Goal: Task Accomplishment & Management: Manage account settings

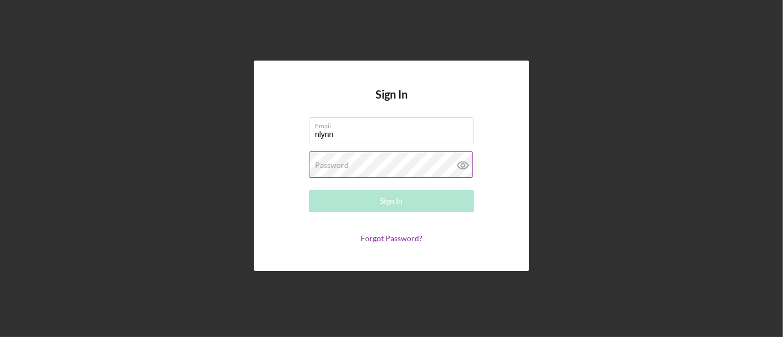
type input "[EMAIL_ADDRESS][DOMAIN_NAME]"
click at [344, 168] on label "Password" at bounding box center [332, 165] width 34 height 9
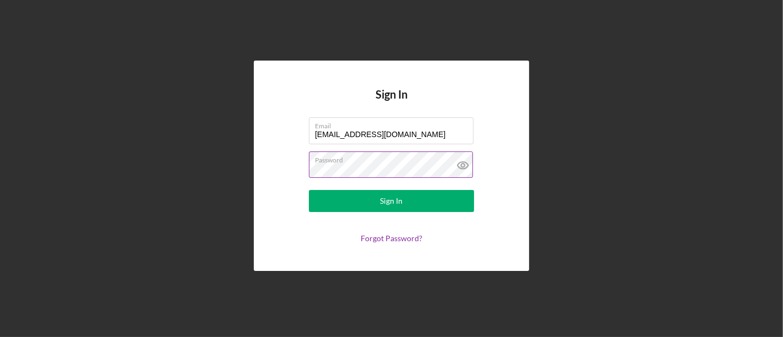
click at [309, 190] on button "Sign In" at bounding box center [391, 201] width 165 height 22
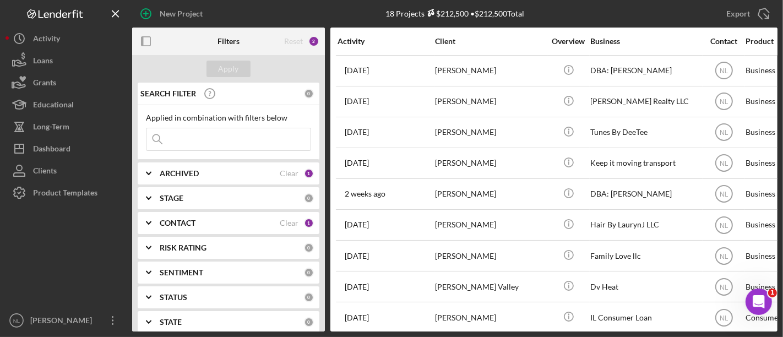
click at [209, 140] on input at bounding box center [229, 139] width 164 height 22
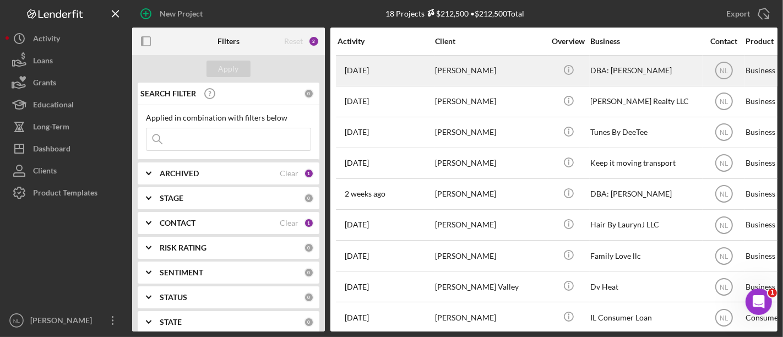
click at [459, 64] on div "[PERSON_NAME]" at bounding box center [490, 70] width 110 height 29
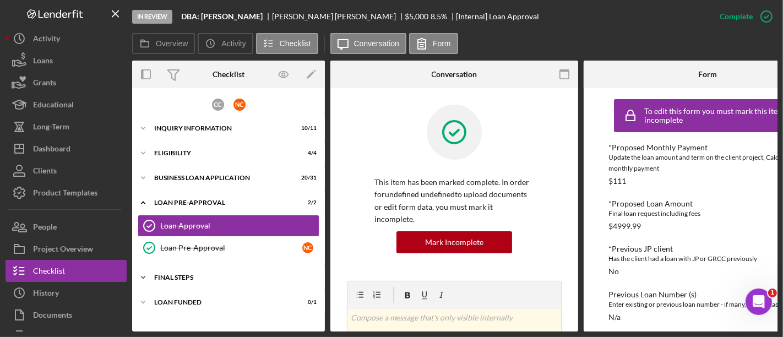
click at [181, 272] on div "Icon/Expander FINAL STEPS 10 / 19" at bounding box center [228, 278] width 193 height 22
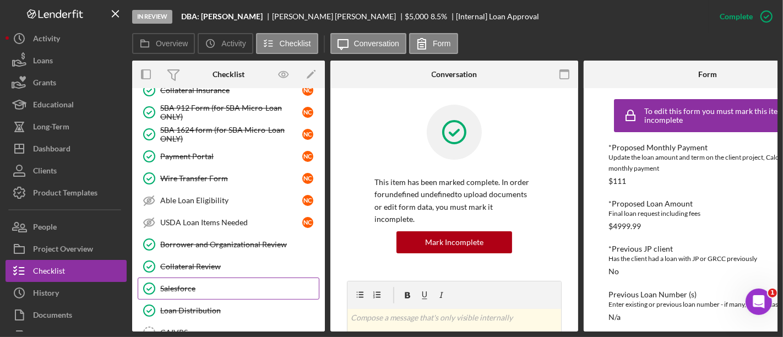
scroll to position [209, 0]
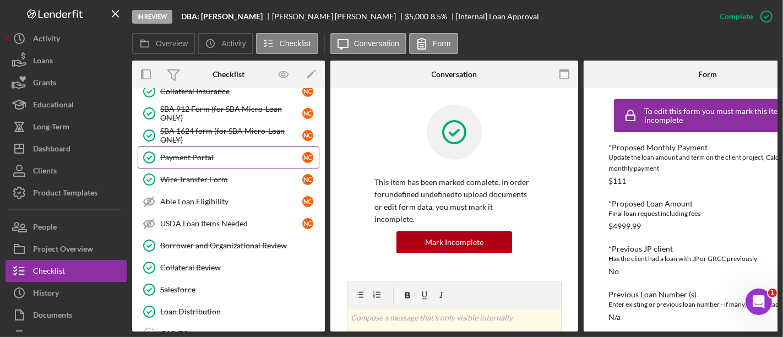
click at [209, 158] on div "Payment Portal" at bounding box center [231, 157] width 142 height 9
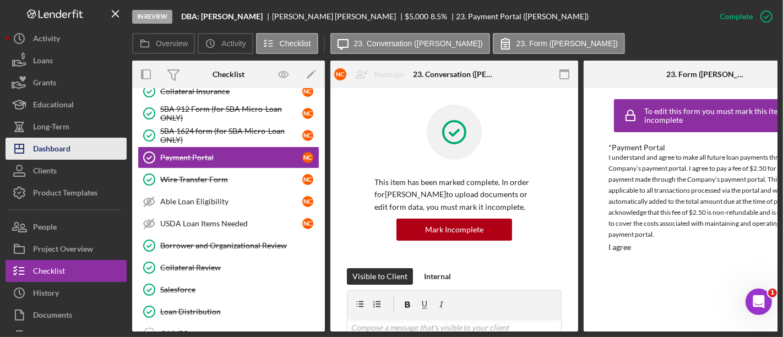
click at [69, 144] on div "Dashboard" at bounding box center [51, 150] width 37 height 25
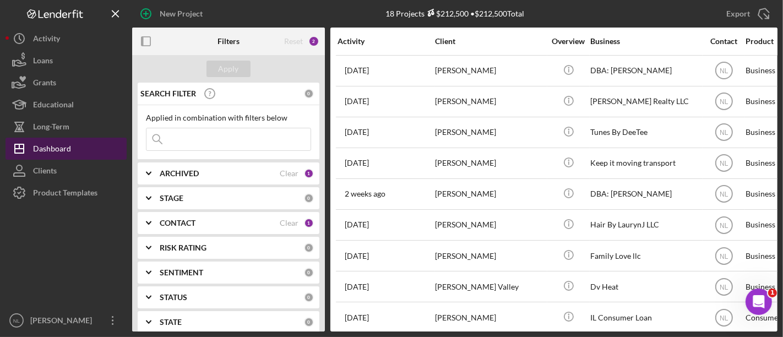
click at [69, 150] on div "Dashboard" at bounding box center [52, 150] width 38 height 25
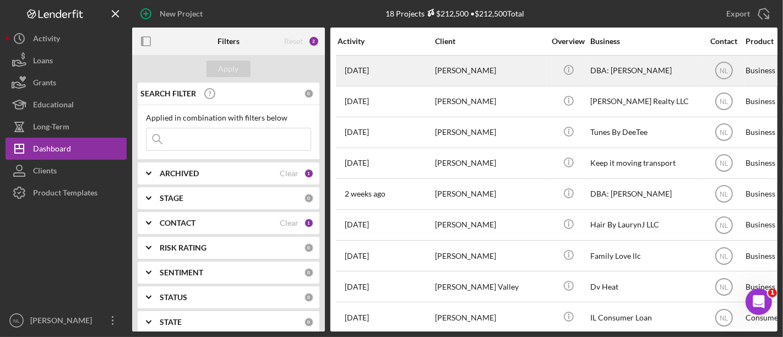
click at [455, 73] on div "[PERSON_NAME]" at bounding box center [490, 70] width 110 height 29
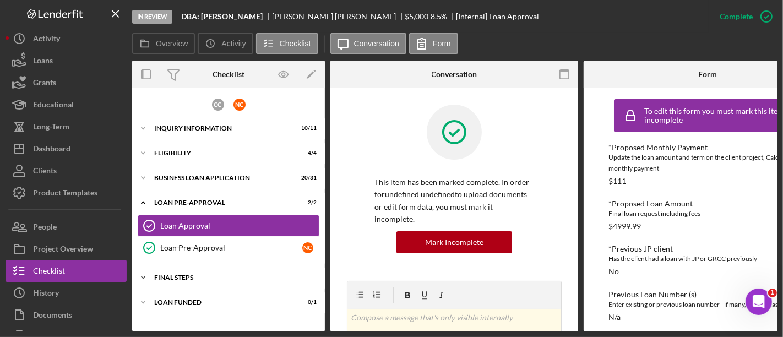
click at [203, 279] on div "FINAL STEPS" at bounding box center [232, 277] width 157 height 7
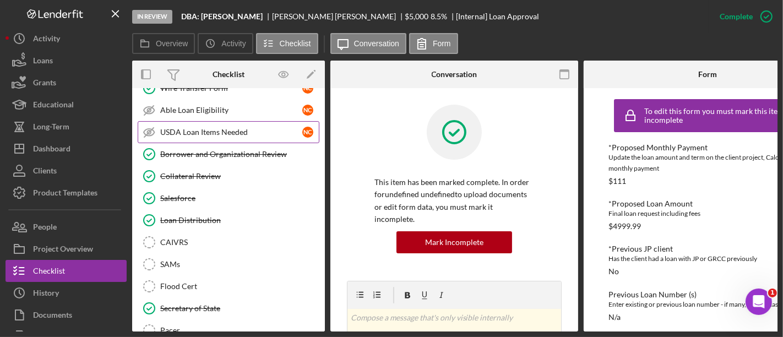
scroll to position [300, 0]
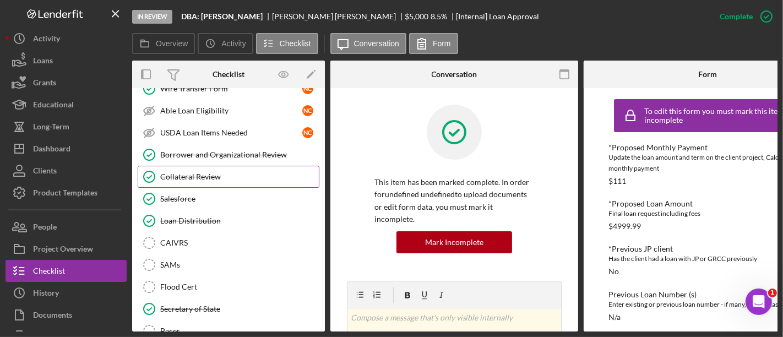
click at [212, 179] on link "Collateral Review Collateral Review" at bounding box center [229, 177] width 182 height 22
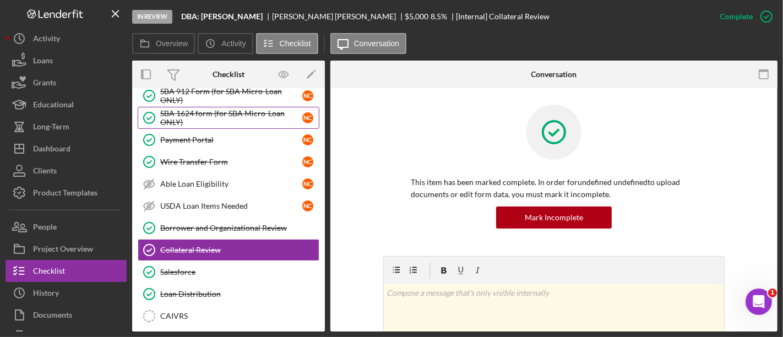
scroll to position [223, 0]
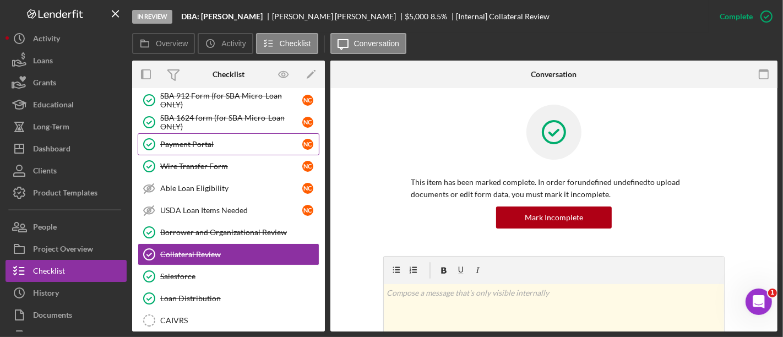
click at [187, 147] on link "Payment Portal Payment Portal N C" at bounding box center [229, 144] width 182 height 22
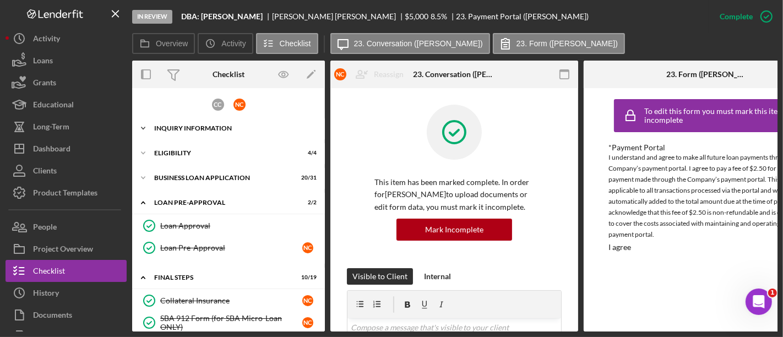
click at [215, 134] on div "Icon/Expander INQUIRY INFORMATION 10 / 11" at bounding box center [228, 128] width 193 height 22
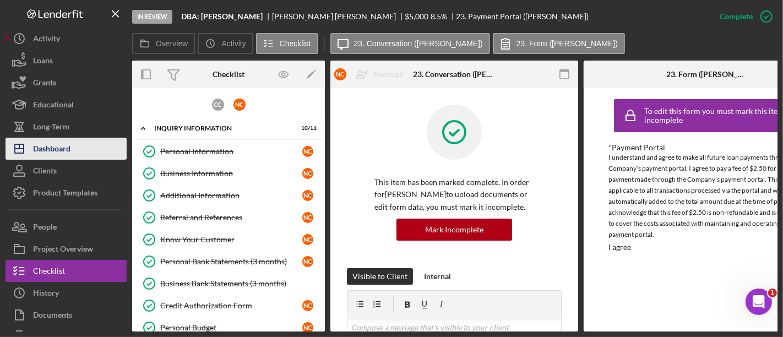
click at [83, 152] on button "Icon/Dashboard Dashboard" at bounding box center [66, 149] width 121 height 22
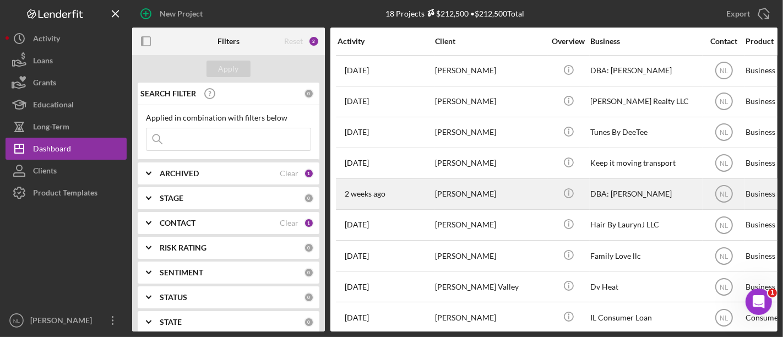
click at [478, 193] on div "[PERSON_NAME]" at bounding box center [490, 194] width 110 height 29
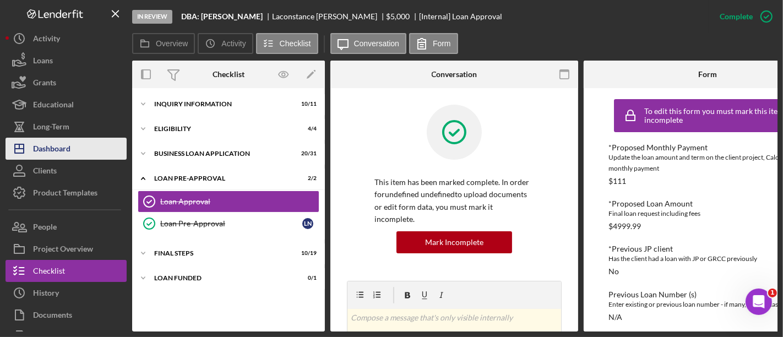
click at [70, 147] on div "Dashboard" at bounding box center [51, 150] width 37 height 25
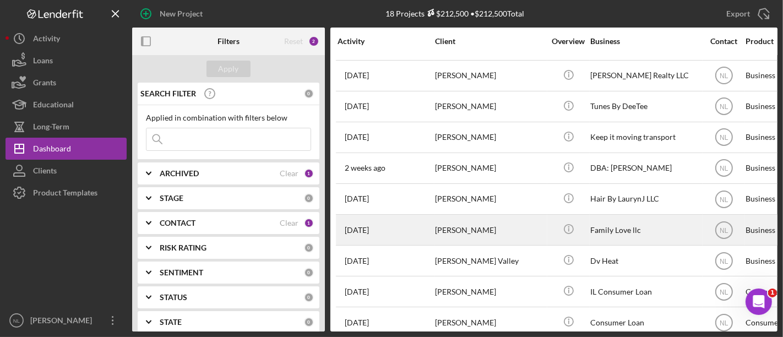
scroll to position [28, 0]
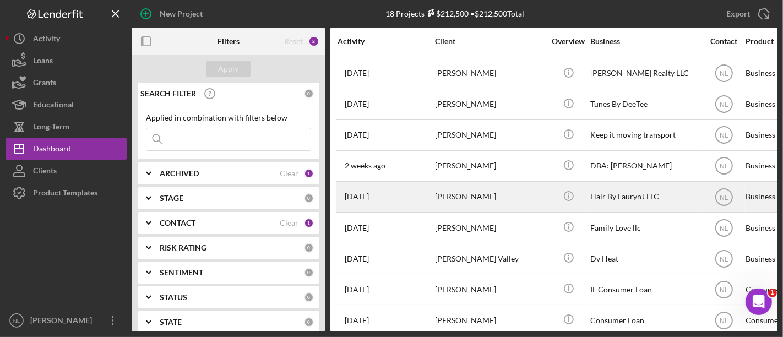
click at [501, 203] on div "[PERSON_NAME]" at bounding box center [490, 196] width 110 height 29
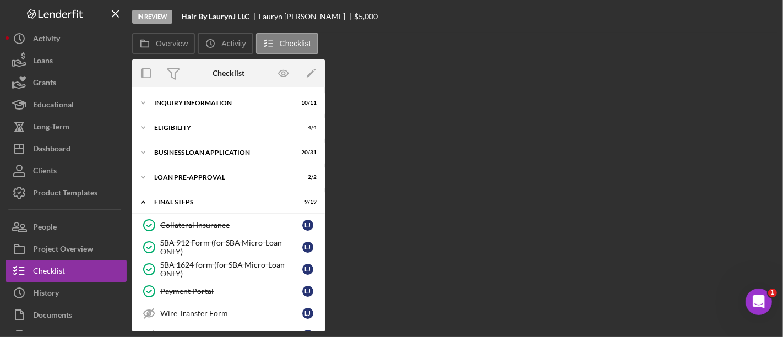
scroll to position [331, 0]
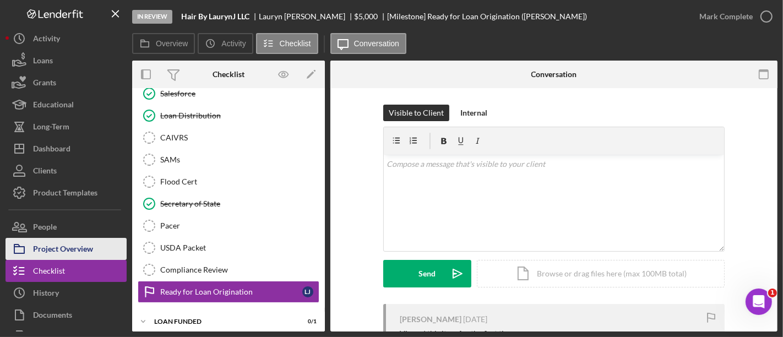
click at [82, 254] on div "Project Overview" at bounding box center [63, 250] width 60 height 25
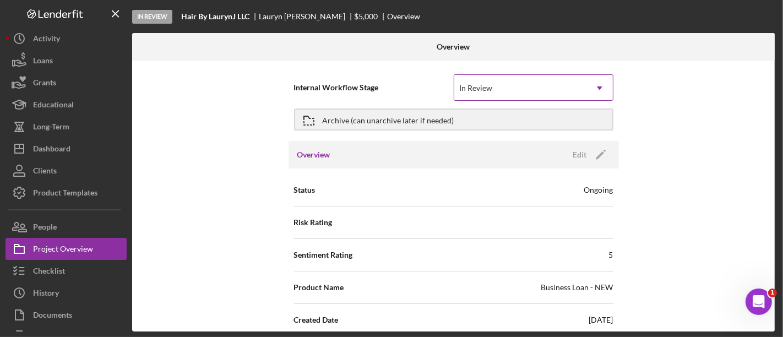
click at [496, 93] on div "In Review" at bounding box center [520, 87] width 132 height 25
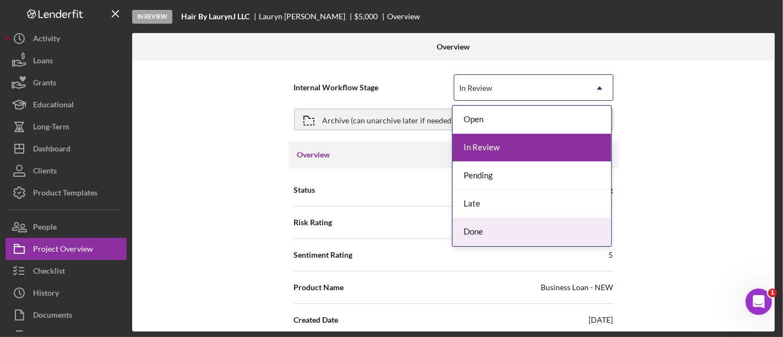
click at [494, 227] on div "Done" at bounding box center [532, 232] width 159 height 28
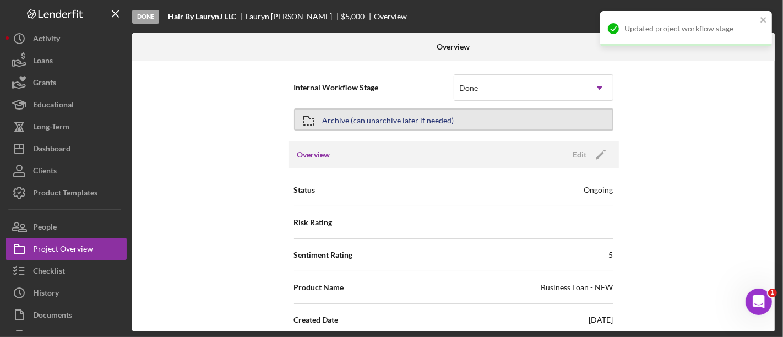
click at [341, 125] on div "Archive (can unarchive later if needed)" at bounding box center [389, 120] width 132 height 20
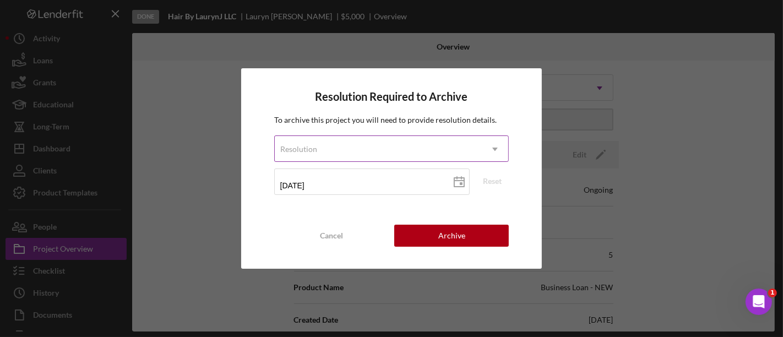
click at [373, 150] on div "Resolution" at bounding box center [379, 149] width 208 height 25
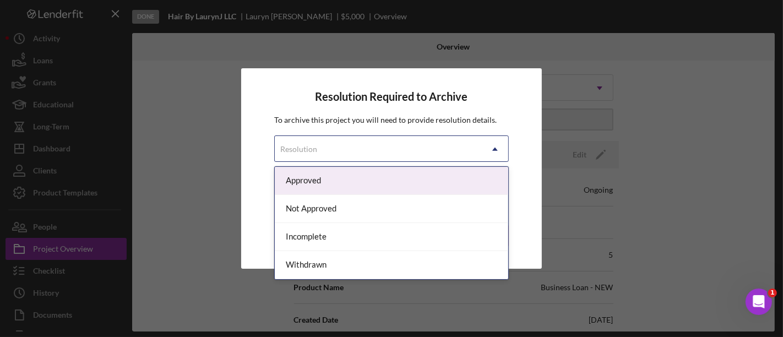
click at [341, 185] on div "Approved" at bounding box center [392, 181] width 234 height 28
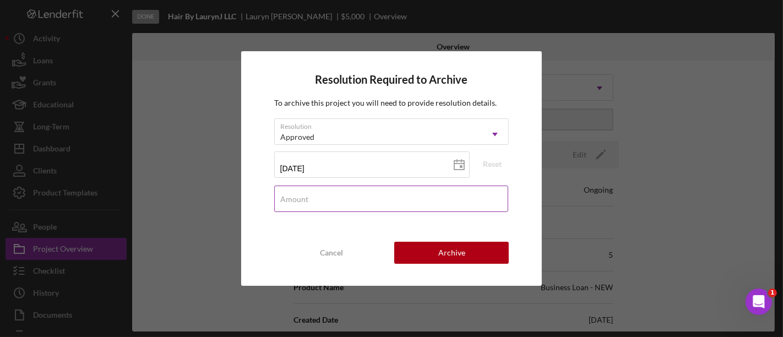
click at [375, 202] on input "Amount" at bounding box center [391, 199] width 235 height 26
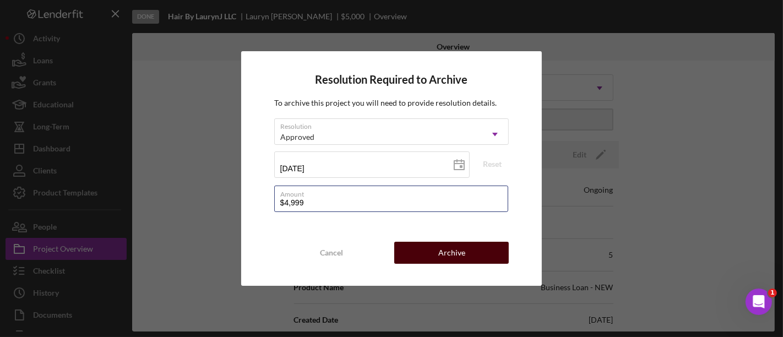
type input "$4,999"
click at [458, 249] on div "Archive" at bounding box center [451, 253] width 27 height 22
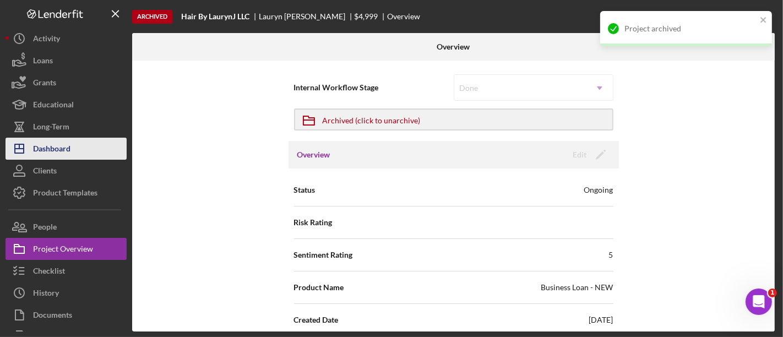
click at [68, 155] on div "Dashboard" at bounding box center [51, 150] width 37 height 25
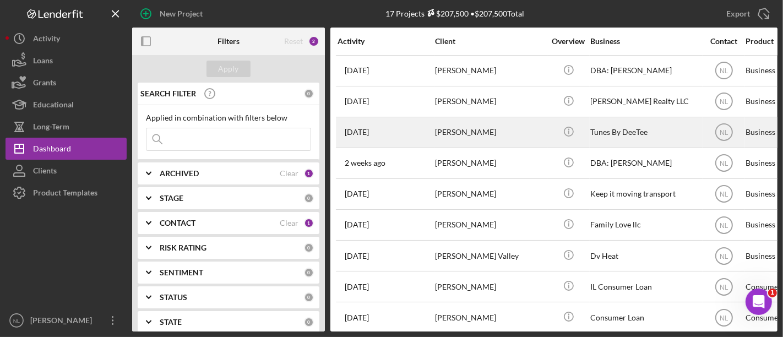
click at [444, 131] on div "[PERSON_NAME]" at bounding box center [490, 132] width 110 height 29
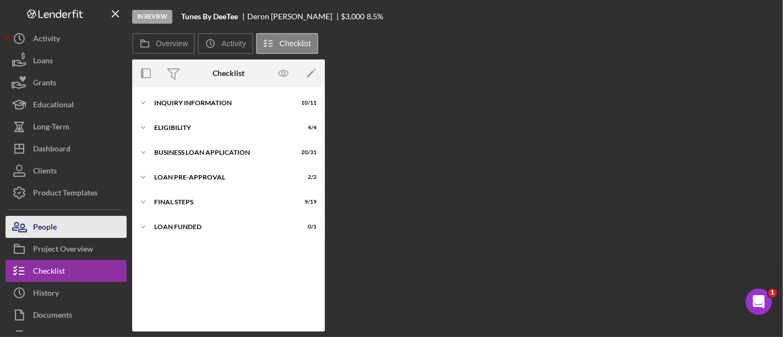
scroll to position [331, 0]
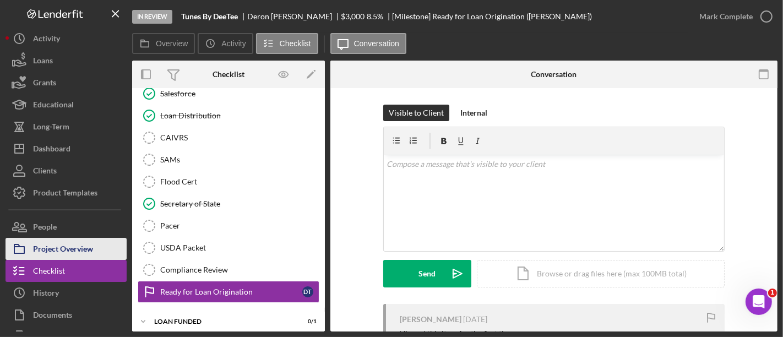
click at [71, 252] on div "Project Overview" at bounding box center [63, 250] width 60 height 25
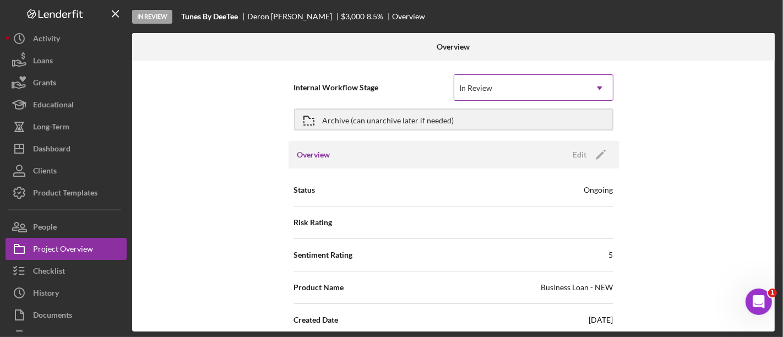
click at [546, 89] on div "In Review" at bounding box center [520, 87] width 132 height 25
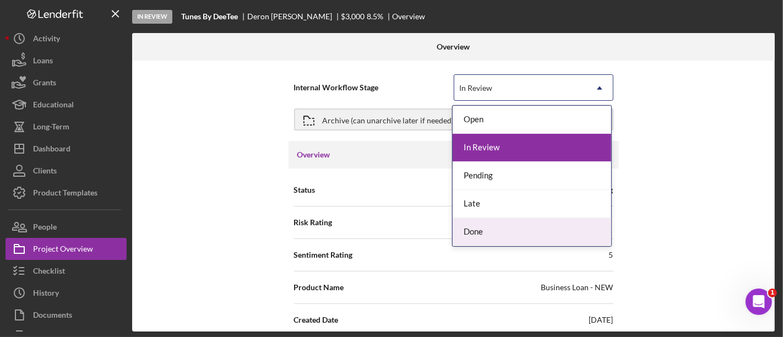
click at [478, 230] on div "Done" at bounding box center [532, 232] width 159 height 28
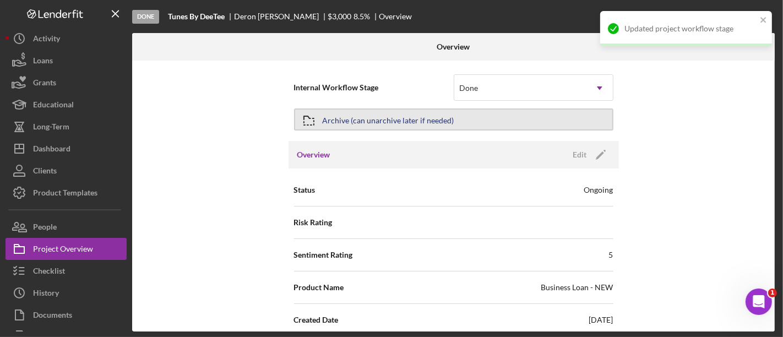
click at [339, 120] on div "Archive (can unarchive later if needed)" at bounding box center [389, 120] width 132 height 20
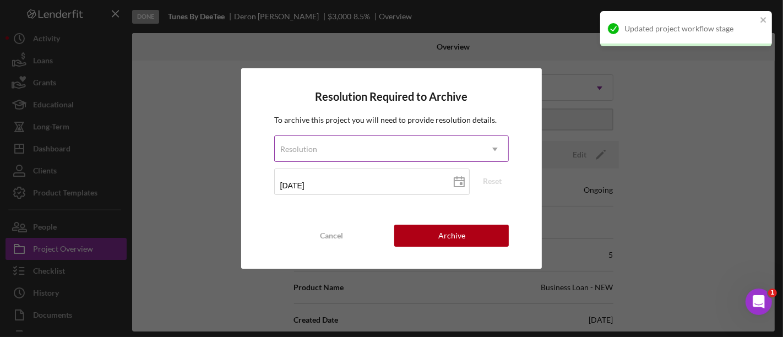
click at [341, 144] on div "Resolution" at bounding box center [379, 149] width 208 height 25
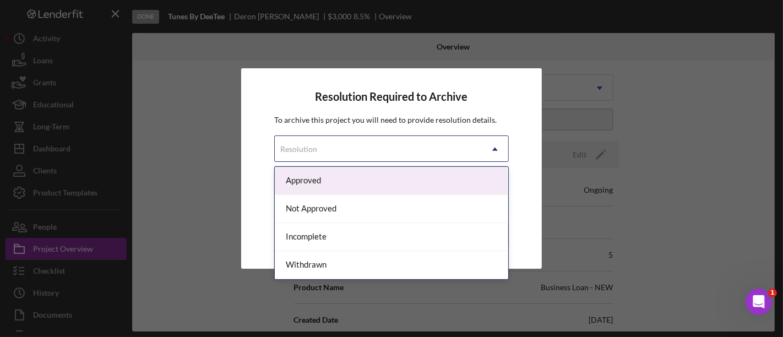
click at [313, 188] on div "Approved" at bounding box center [392, 181] width 234 height 28
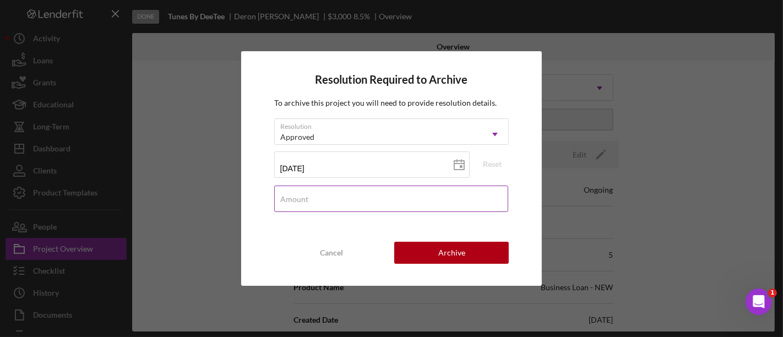
click at [354, 208] on input "Amount" at bounding box center [391, 199] width 235 height 26
type input "$4"
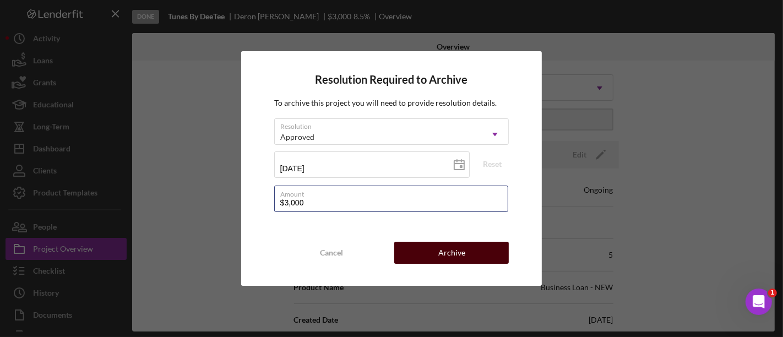
type input "$3,000"
click at [458, 254] on div "Archive" at bounding box center [451, 253] width 27 height 22
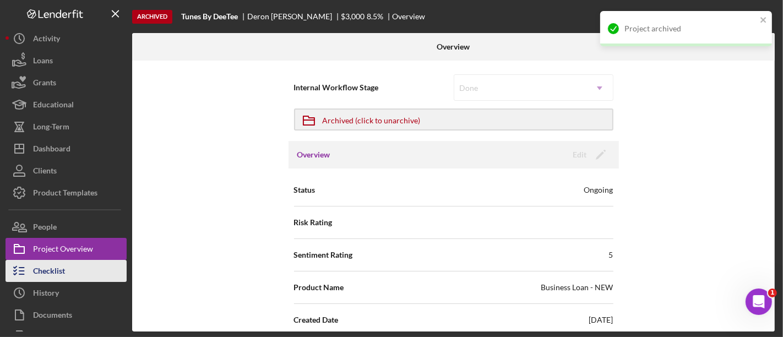
click at [98, 278] on button "Checklist" at bounding box center [66, 271] width 121 height 22
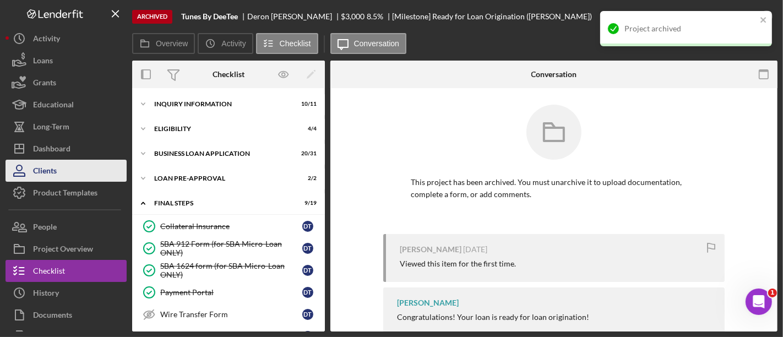
scroll to position [331, 0]
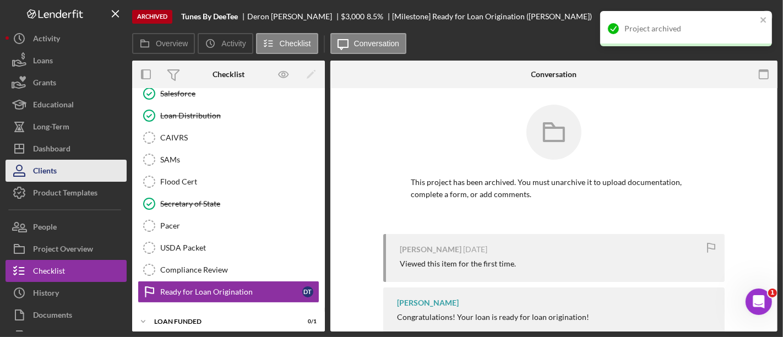
click at [77, 161] on button "Clients" at bounding box center [66, 171] width 121 height 22
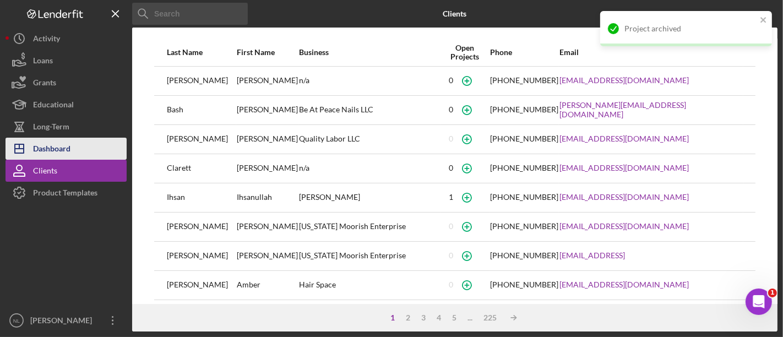
click at [74, 153] on button "Icon/Dashboard Dashboard" at bounding box center [66, 149] width 121 height 22
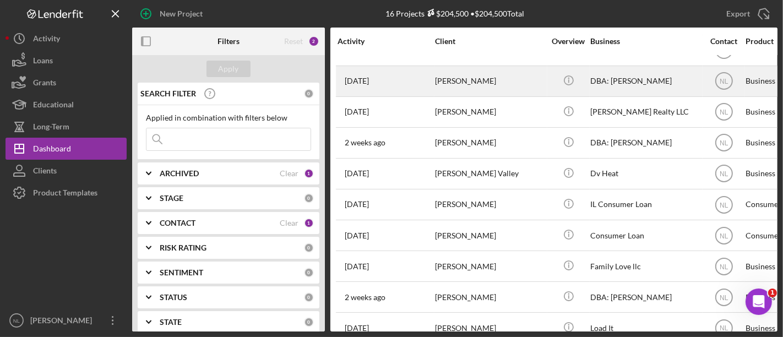
scroll to position [20, 0]
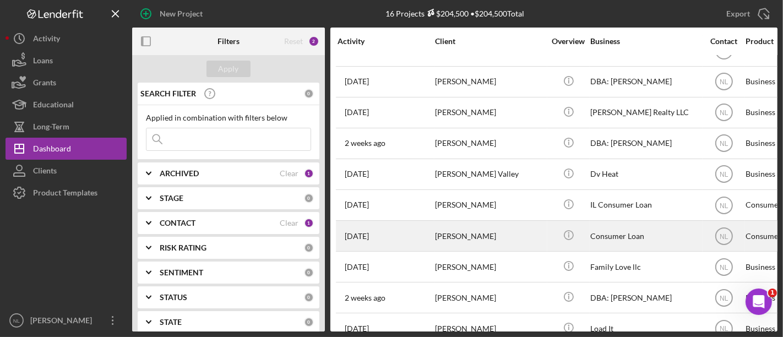
click at [459, 223] on div "[PERSON_NAME]" at bounding box center [490, 235] width 110 height 29
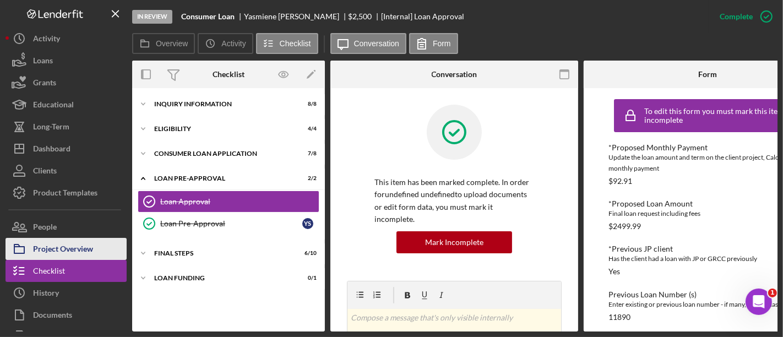
click at [75, 251] on div "Project Overview" at bounding box center [63, 250] width 60 height 25
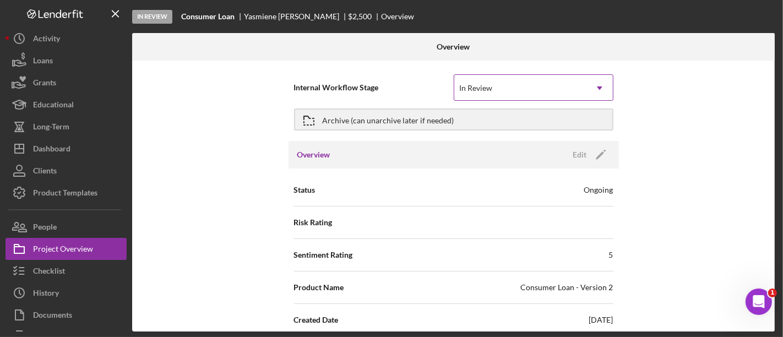
click at [485, 85] on div "In Review" at bounding box center [476, 88] width 33 height 9
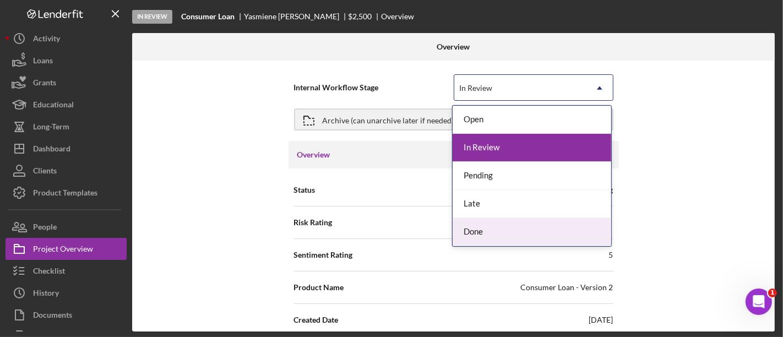
click at [472, 232] on div "Done" at bounding box center [532, 232] width 159 height 28
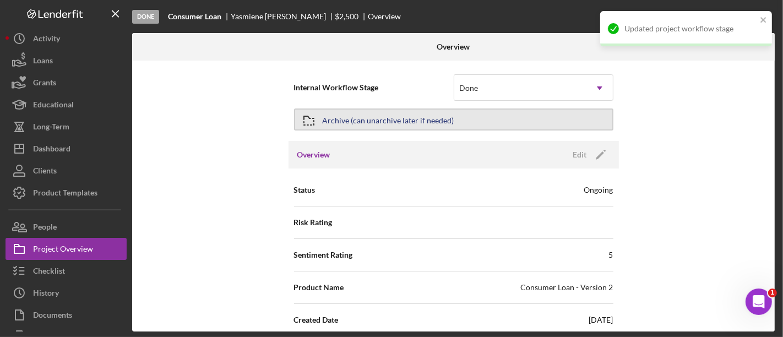
click at [309, 122] on icon "button" at bounding box center [309, 121] width 28 height 28
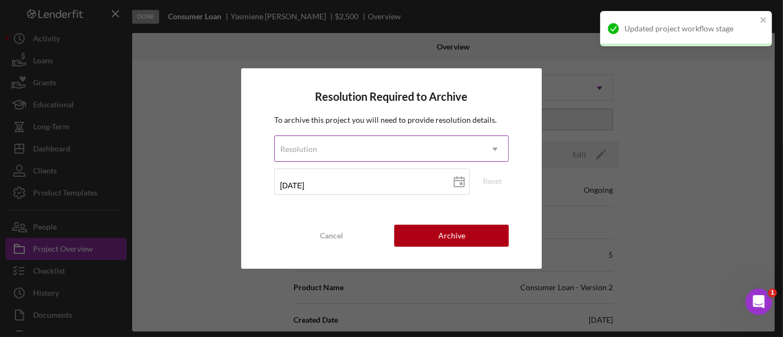
click at [334, 155] on div "Resolution" at bounding box center [379, 149] width 208 height 25
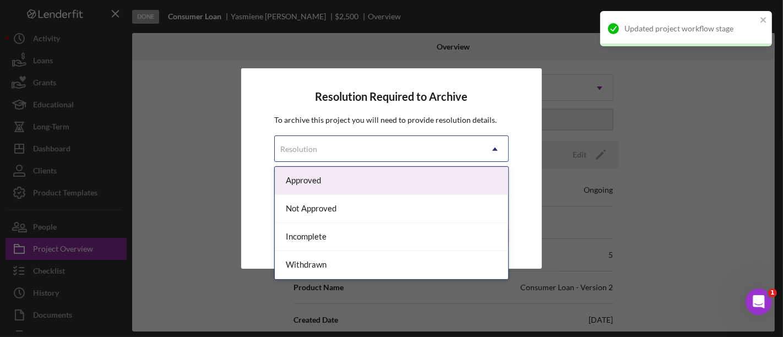
click at [339, 183] on div "Approved" at bounding box center [392, 181] width 234 height 28
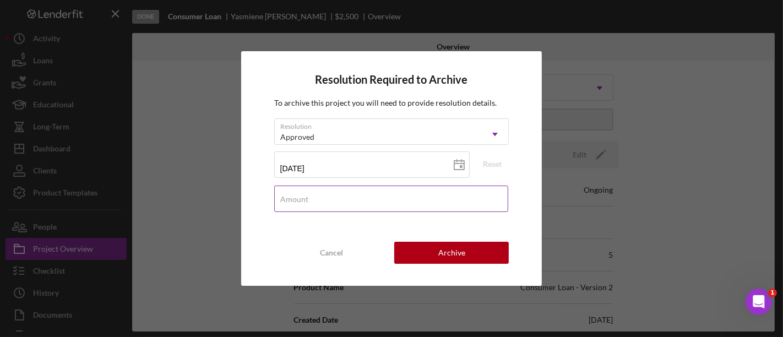
click at [354, 204] on input "Amount" at bounding box center [391, 199] width 235 height 26
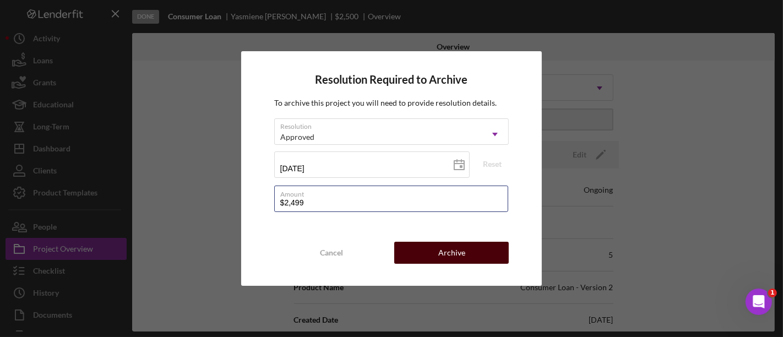
type input "$2,499"
click at [444, 262] on div "Archive" at bounding box center [451, 253] width 27 height 22
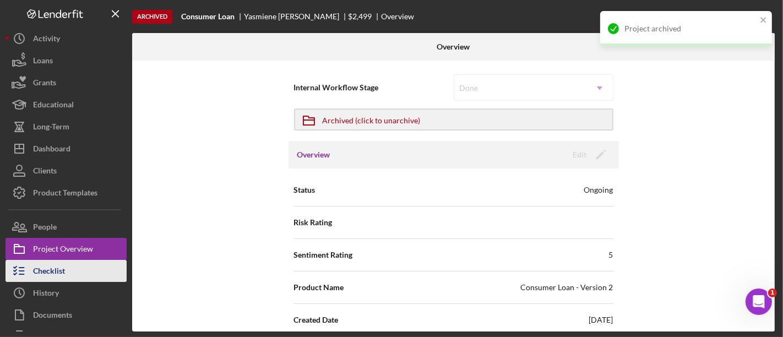
click at [81, 264] on button "Checklist" at bounding box center [66, 271] width 121 height 22
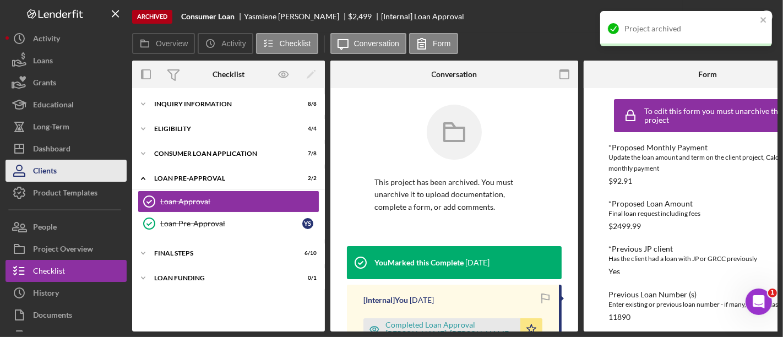
click at [62, 160] on button "Clients" at bounding box center [66, 171] width 121 height 22
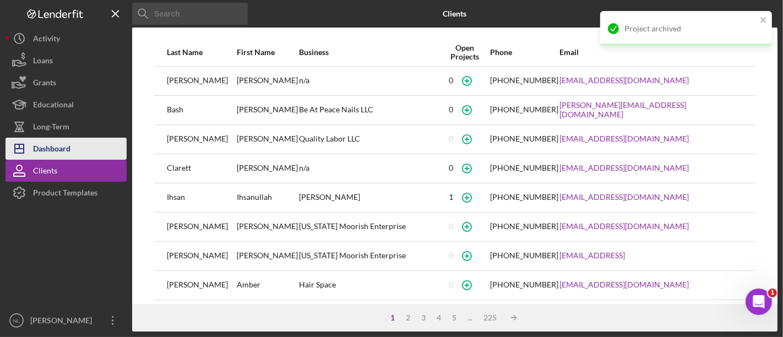
click at [61, 154] on div "Dashboard" at bounding box center [51, 150] width 37 height 25
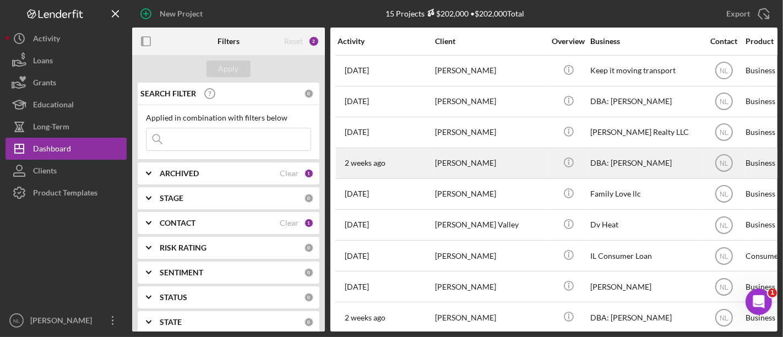
click at [442, 166] on div "[PERSON_NAME]" at bounding box center [490, 163] width 110 height 29
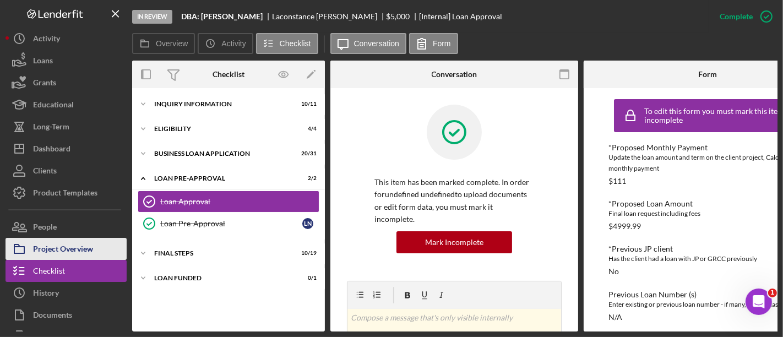
click at [82, 252] on div "Project Overview" at bounding box center [63, 250] width 60 height 25
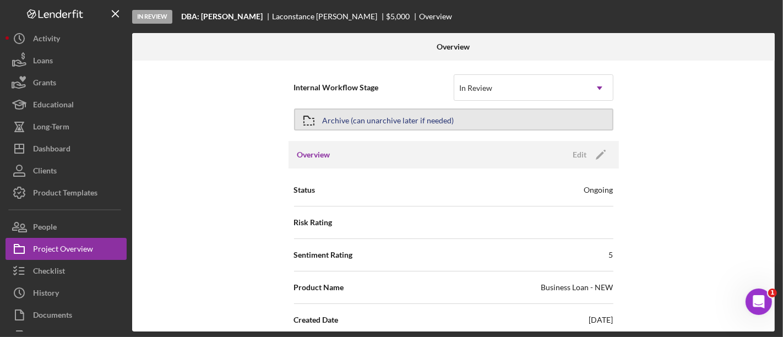
click at [365, 119] on div "Archive (can unarchive later if needed)" at bounding box center [389, 120] width 132 height 20
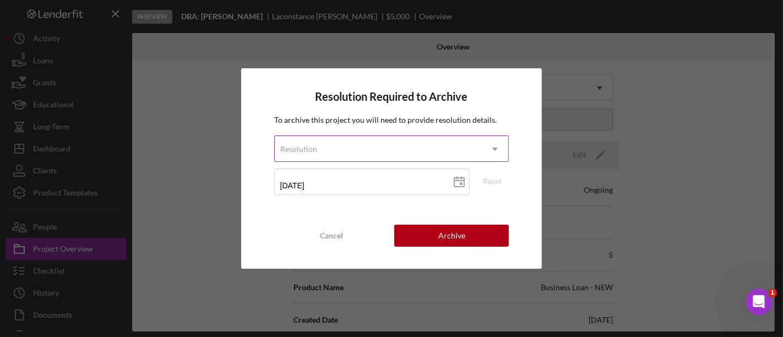
click at [349, 155] on div "Resolution" at bounding box center [379, 149] width 208 height 25
click at [540, 82] on div "Resolution Required to Archive To archive this project you will need to provide…" at bounding box center [391, 168] width 301 height 200
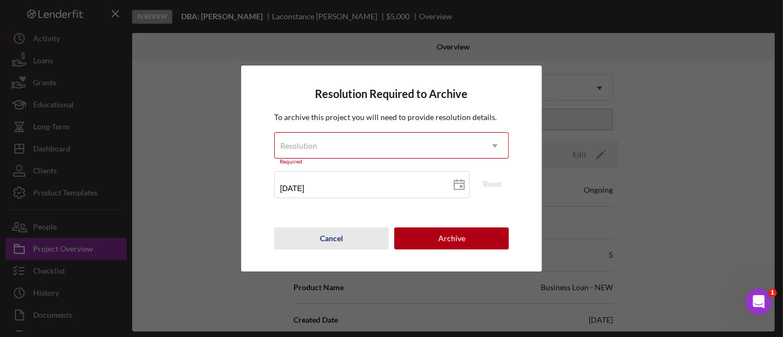
click at [344, 242] on button "Cancel" at bounding box center [331, 238] width 115 height 22
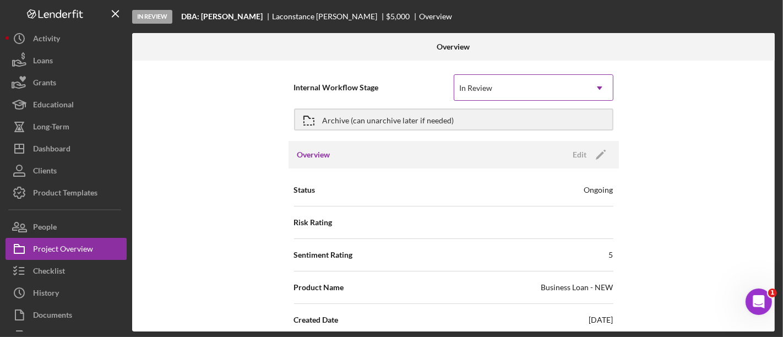
click at [465, 88] on div "In Review" at bounding box center [476, 88] width 33 height 9
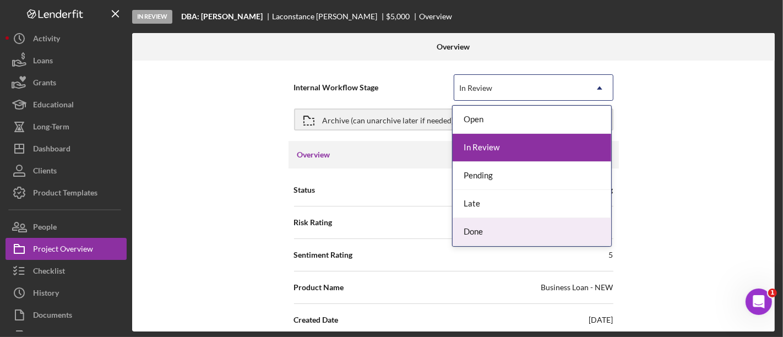
click at [470, 225] on div "Done" at bounding box center [532, 232] width 159 height 28
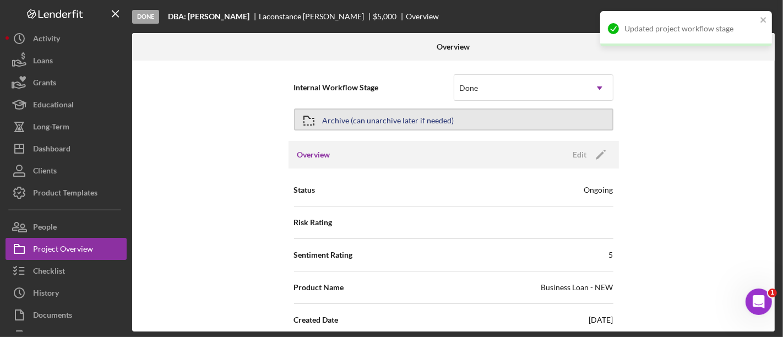
click at [319, 118] on icon "button" at bounding box center [309, 121] width 28 height 28
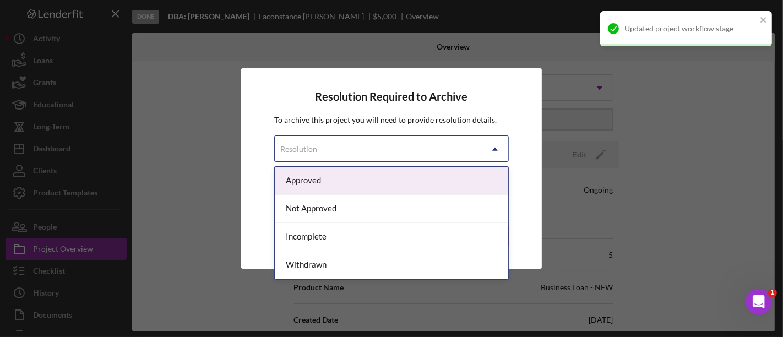
click at [310, 151] on div "Resolution" at bounding box center [298, 149] width 37 height 9
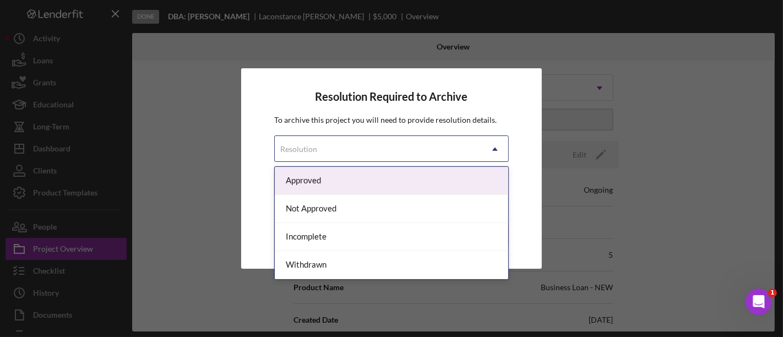
click at [326, 188] on div "Approved" at bounding box center [392, 181] width 234 height 28
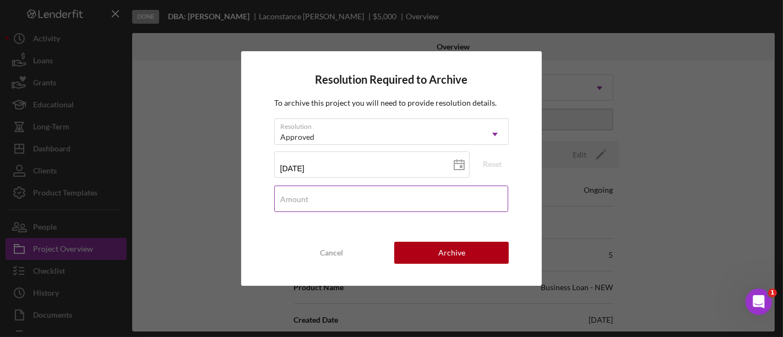
click at [337, 198] on div "Amount" at bounding box center [391, 200] width 235 height 28
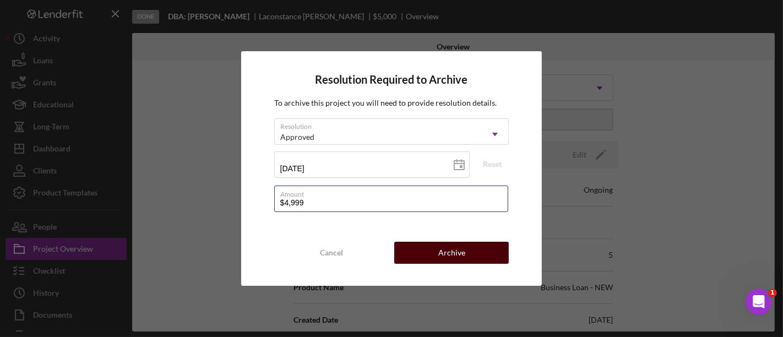
type input "$4,999"
click at [486, 256] on button "Archive" at bounding box center [451, 253] width 115 height 22
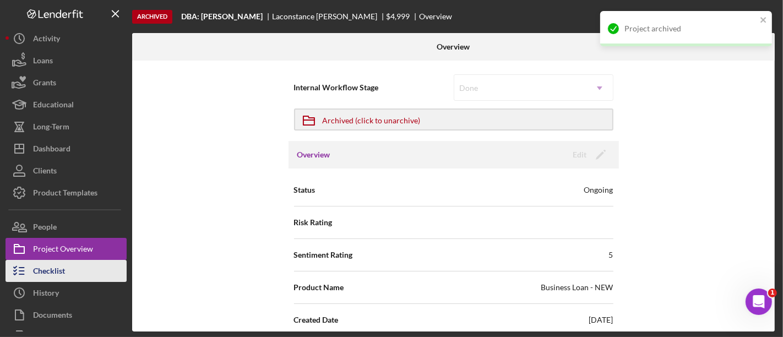
click at [78, 279] on button "Checklist" at bounding box center [66, 271] width 121 height 22
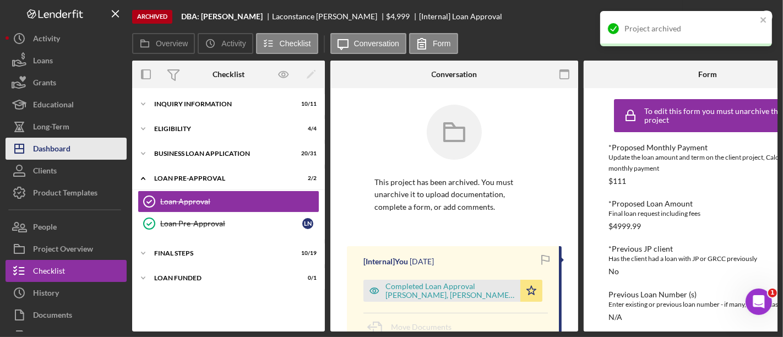
click at [68, 149] on div "Dashboard" at bounding box center [51, 150] width 37 height 25
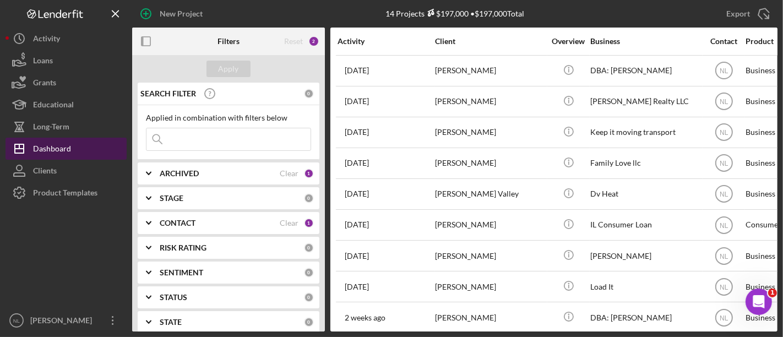
click at [50, 145] on div "Dashboard" at bounding box center [52, 150] width 38 height 25
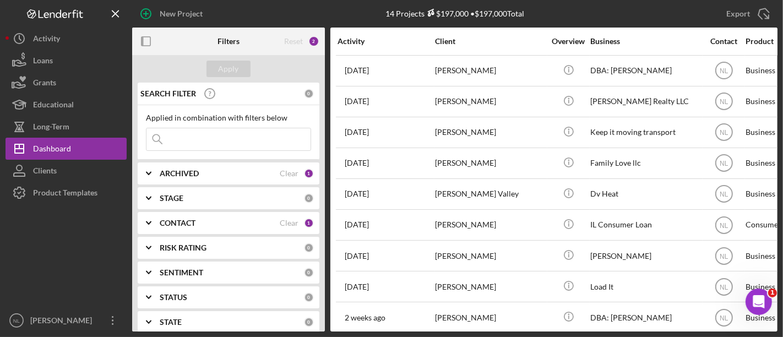
drag, startPoint x: 269, startPoint y: 28, endPoint x: 262, endPoint y: 11, distance: 17.8
click at [262, 11] on div "New Project" at bounding box center [239, 14] width 215 height 28
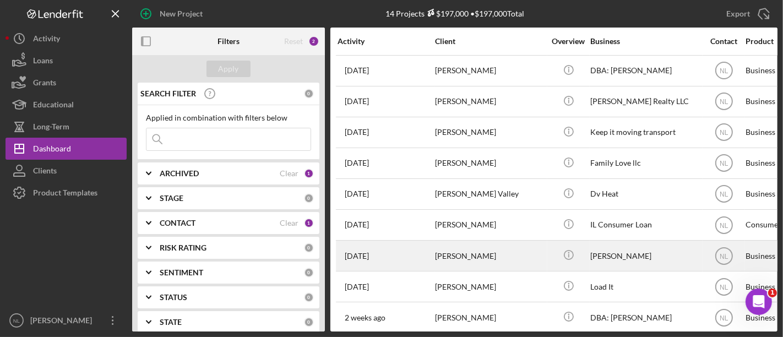
click at [440, 254] on div "[PERSON_NAME]" at bounding box center [490, 255] width 110 height 29
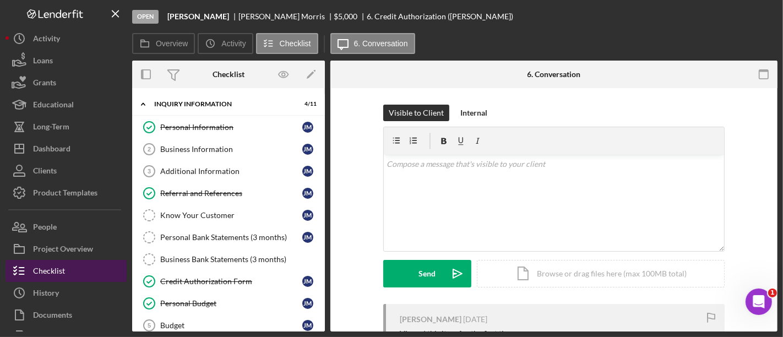
scroll to position [133, 0]
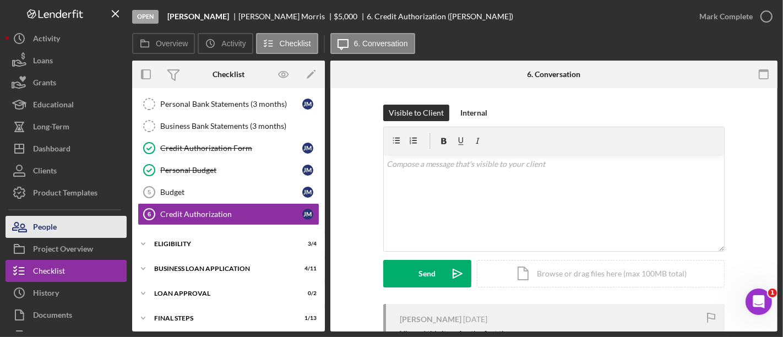
click at [79, 231] on button "People" at bounding box center [66, 227] width 121 height 22
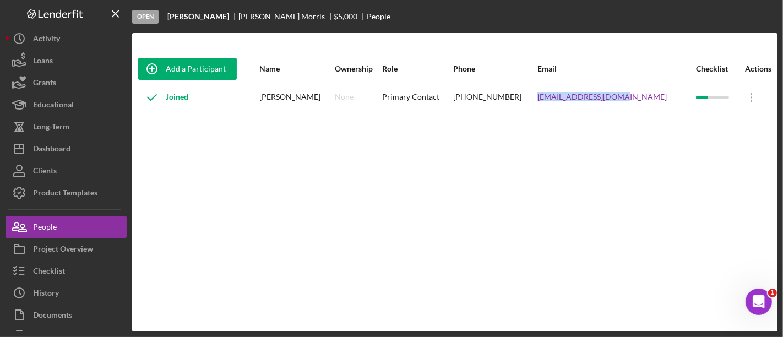
drag, startPoint x: 652, startPoint y: 98, endPoint x: 556, endPoint y: 98, distance: 95.3
click at [556, 98] on tr "Joined [PERSON_NAME] None Primary Contact [PHONE_NUMBER] [EMAIL_ADDRESS][DOMAIN…" at bounding box center [455, 97] width 635 height 29
copy tr "[EMAIL_ADDRESS][DOMAIN_NAME]"
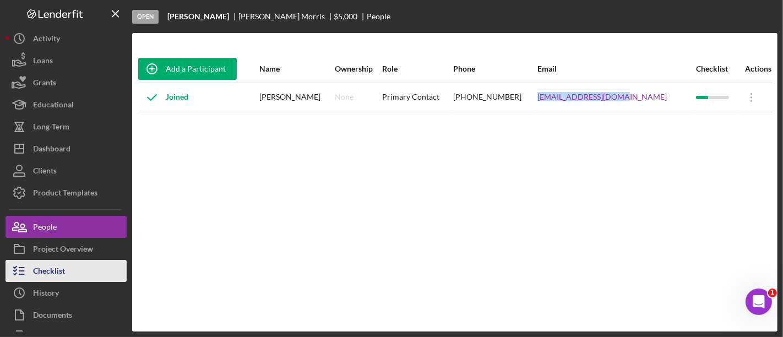
click at [71, 265] on button "Checklist" at bounding box center [66, 271] width 121 height 22
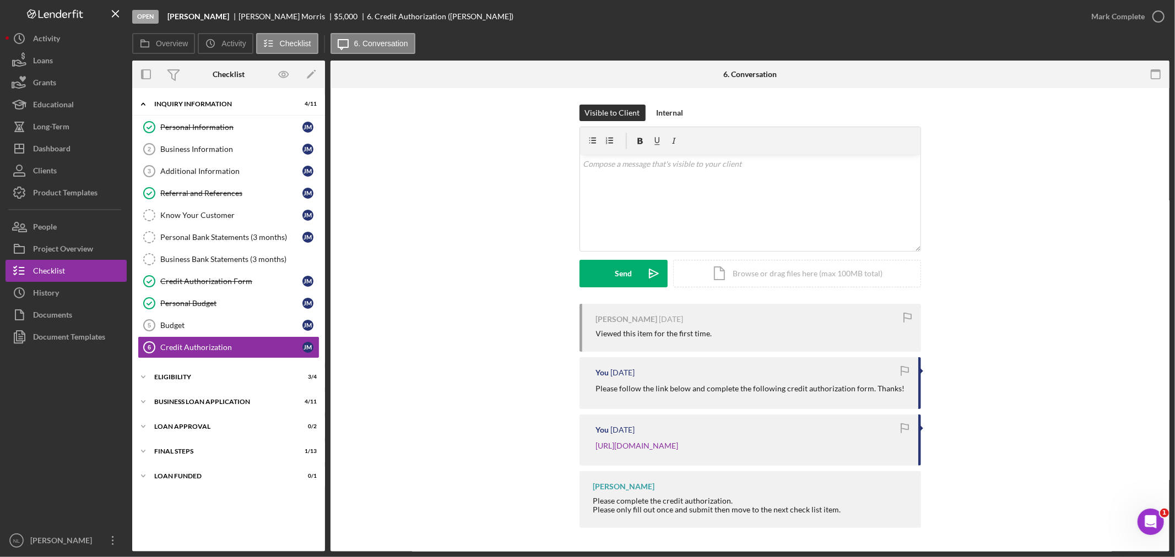
click at [194, 337] on div "Icon/Expander INQUIRY INFORMATION 4 / 11 Personal Information Personal Informat…" at bounding box center [228, 320] width 193 height 453
click at [188, 337] on div "Eligibility" at bounding box center [232, 377] width 157 height 7
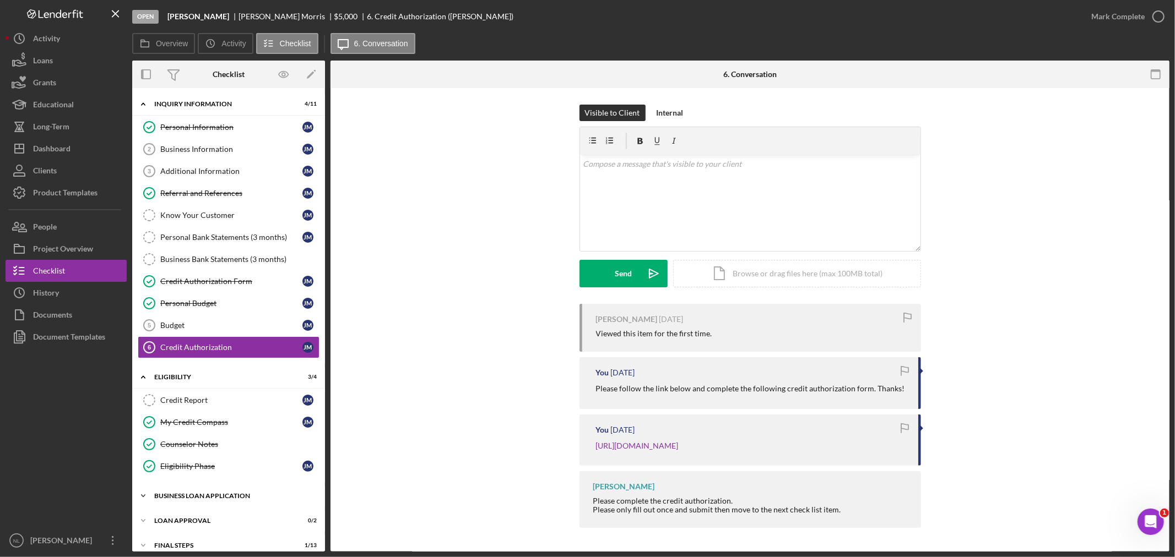
click at [210, 337] on div "BUSINESS LOAN APPLICATION" at bounding box center [232, 496] width 157 height 7
click at [58, 153] on div "Dashboard" at bounding box center [51, 150] width 37 height 25
